Goal: Information Seeking & Learning: Check status

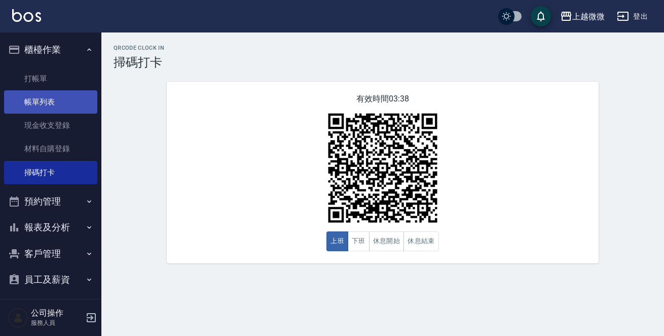
click at [53, 101] on link "帳單列表" at bounding box center [50, 101] width 93 height 23
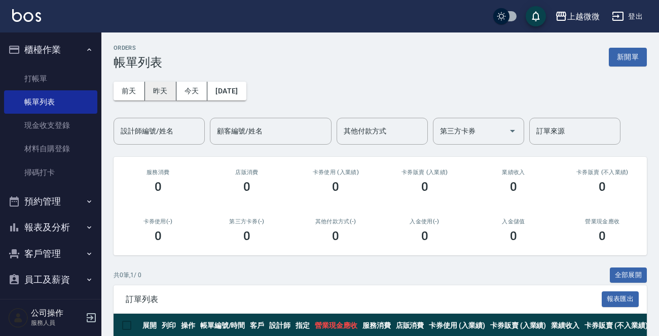
click at [160, 87] on button "昨天" at bounding box center [160, 91] width 31 height 19
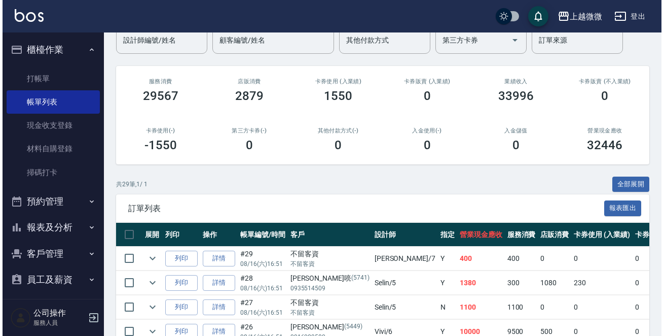
scroll to position [8, 0]
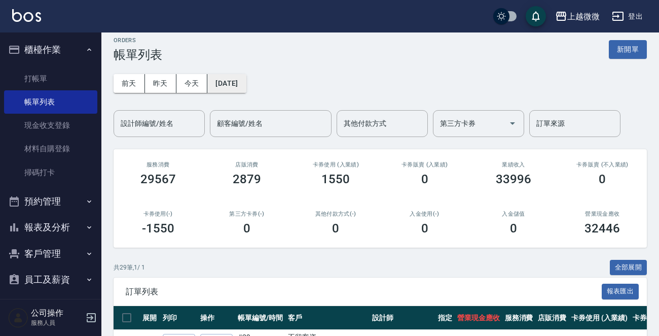
click at [222, 83] on button "[DATE]" at bounding box center [226, 83] width 39 height 19
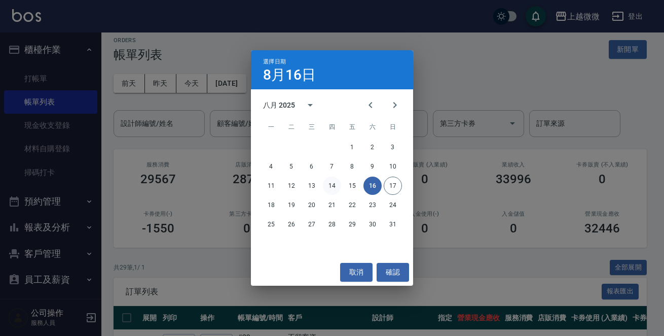
click at [336, 185] on button "14" at bounding box center [332, 185] width 18 height 18
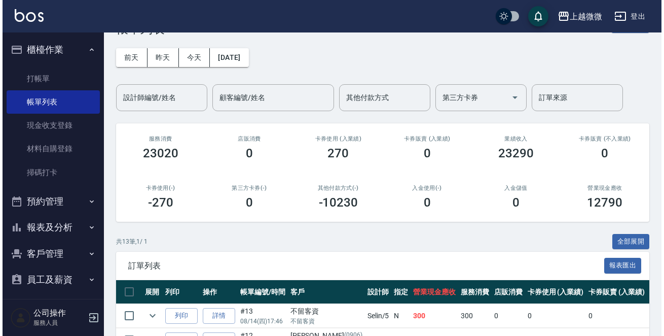
scroll to position [31, 0]
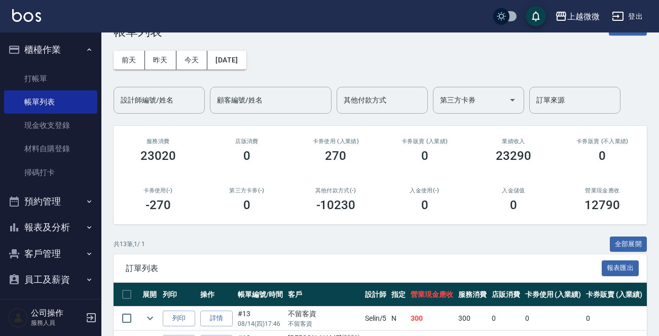
click at [653, 60] on div "ORDERS 帳單列表 新開單 [DATE] [DATE] [DATE] [DATE] 設計師編號/姓名 設計師編號/姓名 顧客編號/姓名 顧客編號/姓名 其…" at bounding box center [380, 332] width 558 height 661
click at [652, 52] on div "ORDERS 帳單列表 新開單 [DATE] [DATE] [DATE] [DATE] 設計師編號/姓名 設計師編號/姓名 顧客編號/姓名 顧客編號/姓名 其…" at bounding box center [380, 332] width 558 height 661
click at [243, 52] on button "[DATE]" at bounding box center [226, 60] width 39 height 19
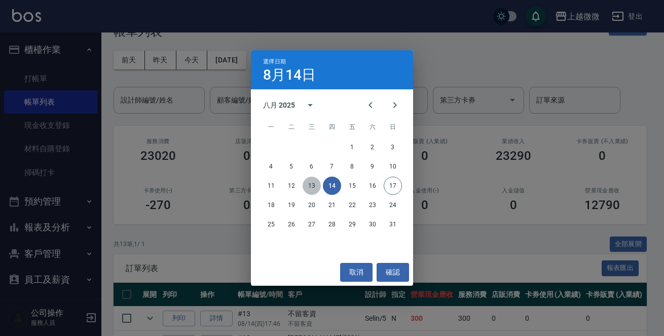
click at [307, 183] on button "13" at bounding box center [312, 185] width 18 height 18
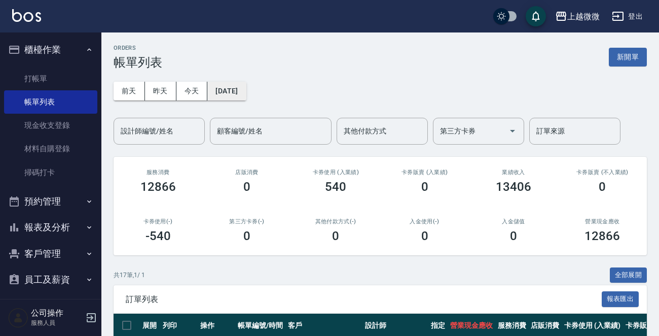
click at [246, 95] on button "[DATE]" at bounding box center [226, 91] width 39 height 19
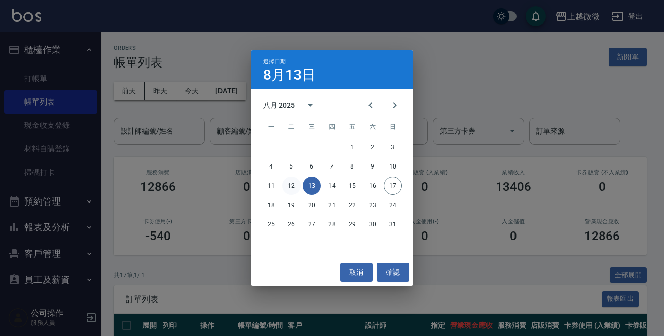
click at [292, 191] on button "12" at bounding box center [291, 185] width 18 height 18
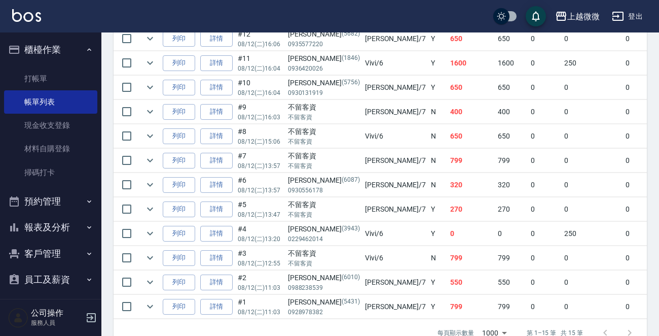
scroll to position [393, 0]
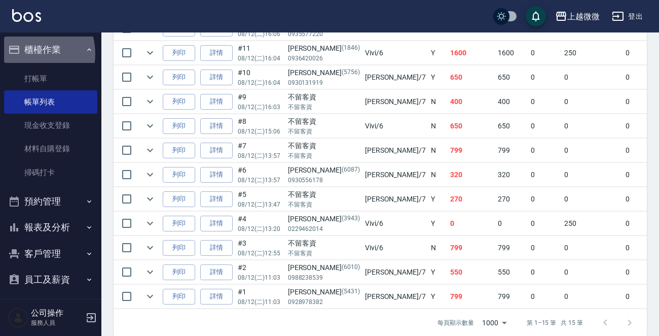
click at [29, 53] on button "櫃檯作業" at bounding box center [50, 50] width 93 height 26
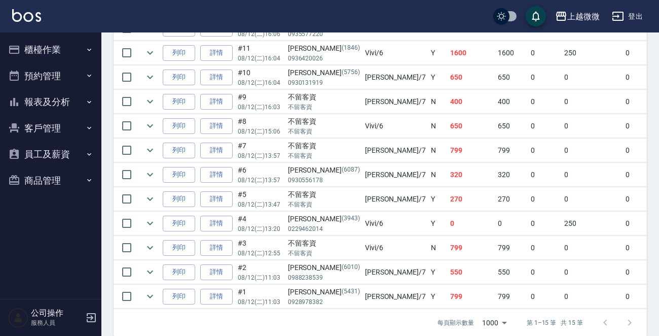
click at [47, 52] on button "櫃檯作業" at bounding box center [50, 50] width 93 height 26
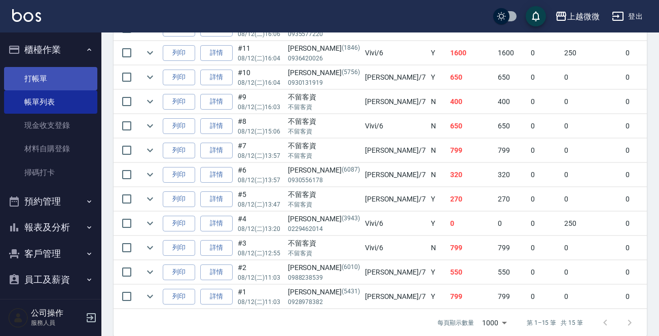
click at [55, 67] on link "打帳單" at bounding box center [50, 78] width 93 height 23
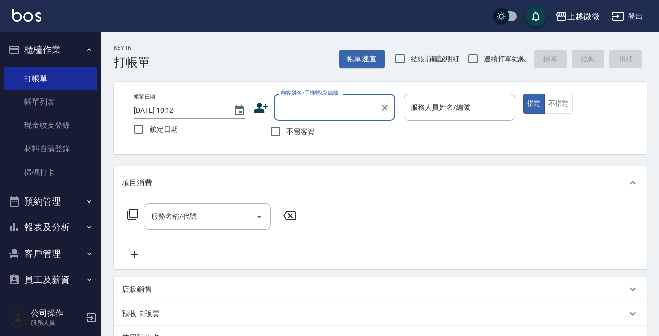
click at [67, 227] on button "報表及分析" at bounding box center [50, 227] width 93 height 26
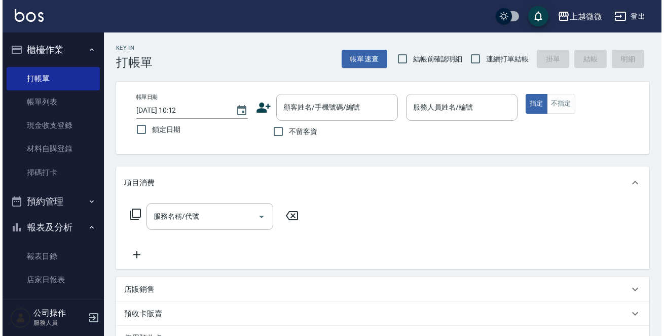
scroll to position [101, 0]
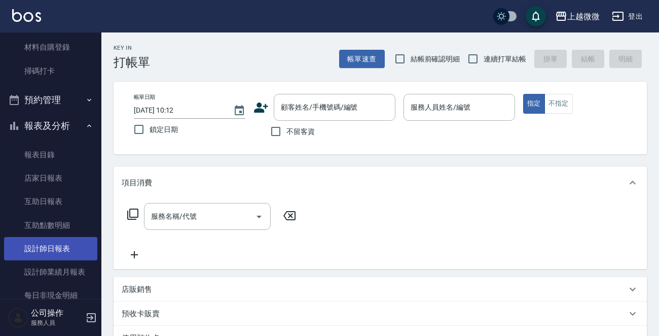
click at [56, 246] on link "設計師日報表" at bounding box center [50, 248] width 93 height 23
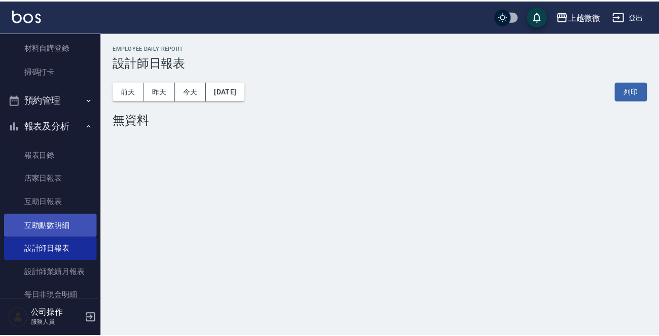
scroll to position [228, 0]
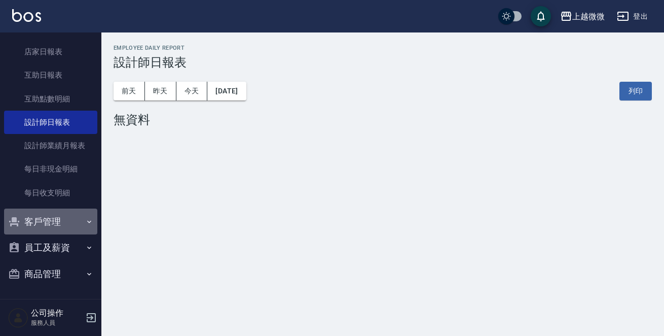
click at [53, 225] on button "客戶管理" at bounding box center [50, 221] width 93 height 26
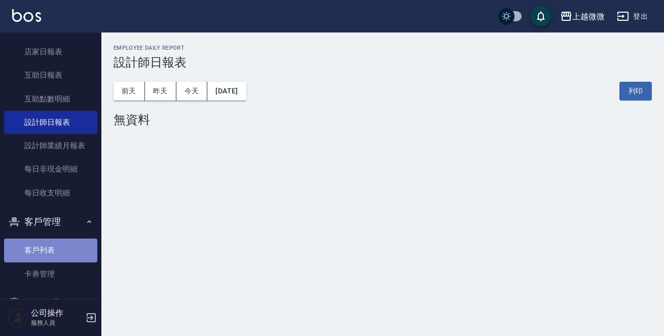
click at [51, 252] on link "客戶列表" at bounding box center [50, 249] width 93 height 23
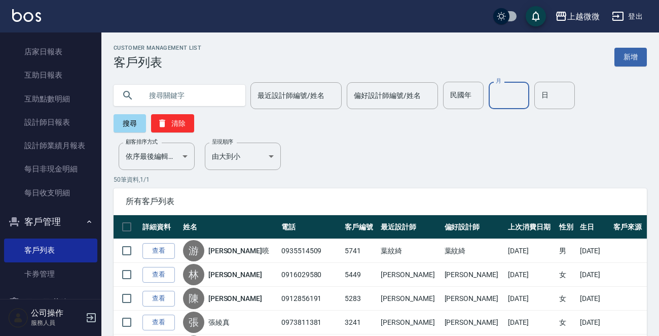
click at [496, 88] on input "月" at bounding box center [509, 95] width 41 height 27
type input "8"
click at [543, 96] on input "日" at bounding box center [554, 95] width 41 height 27
type input "18"
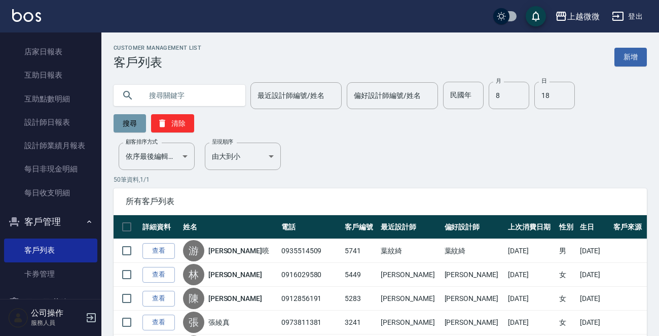
click at [129, 118] on button "搜尋" at bounding box center [130, 123] width 32 height 18
